Goal: Book appointment/travel/reservation

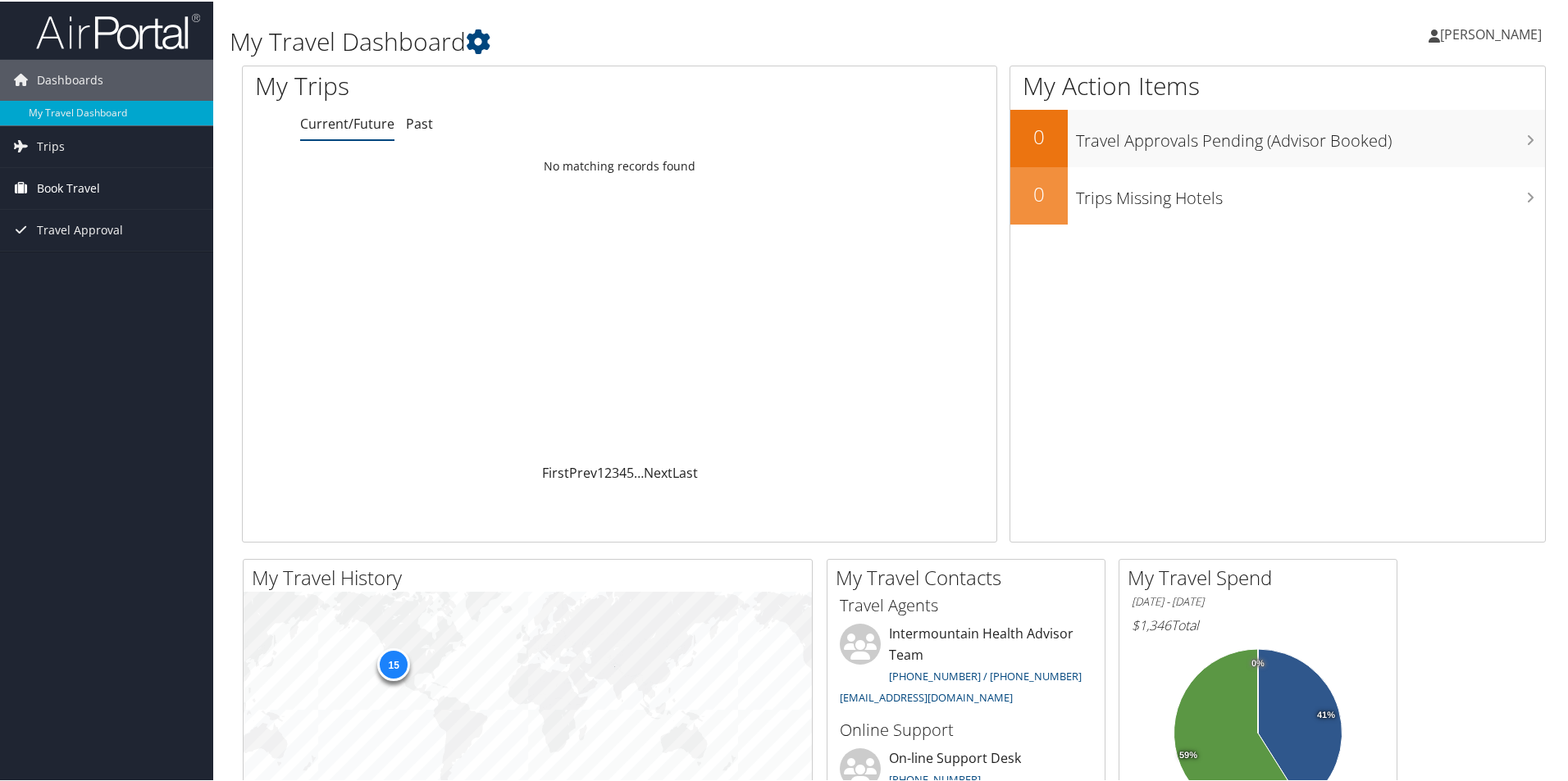
click at [92, 188] on span "Book Travel" at bounding box center [68, 187] width 63 height 41
click at [90, 267] on link "Book/Manage Online Trips" at bounding box center [106, 269] width 213 height 25
